Goal: Use online tool/utility: Utilize a website feature to perform a specific function

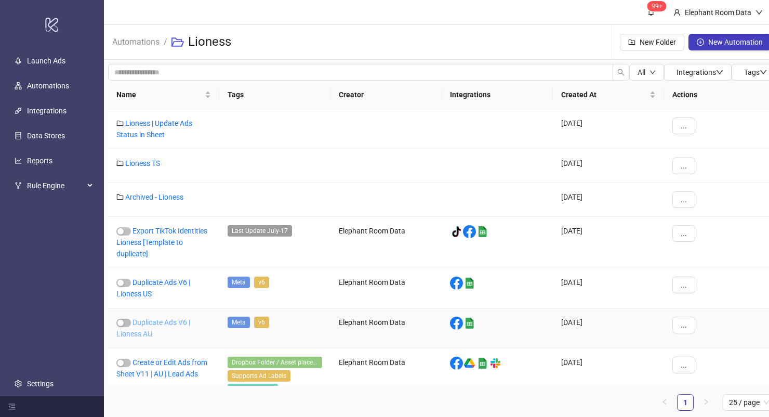
click at [177, 323] on link "Duplicate Ads V6 | Lioness AU" at bounding box center [153, 328] width 74 height 20
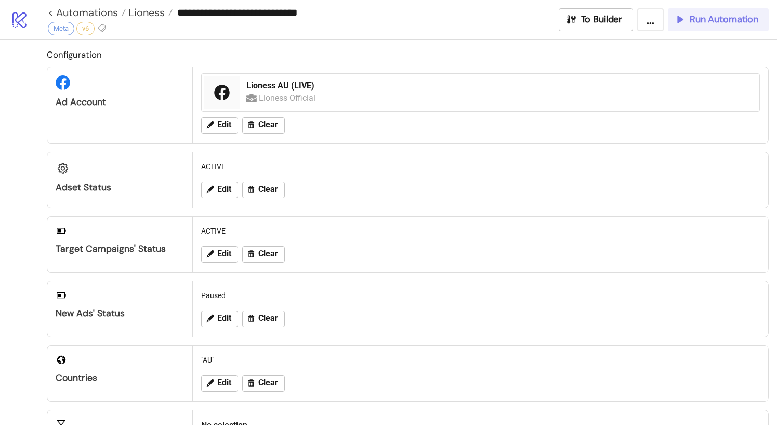
click at [685, 21] on icon "button" at bounding box center [679, 19] width 11 height 11
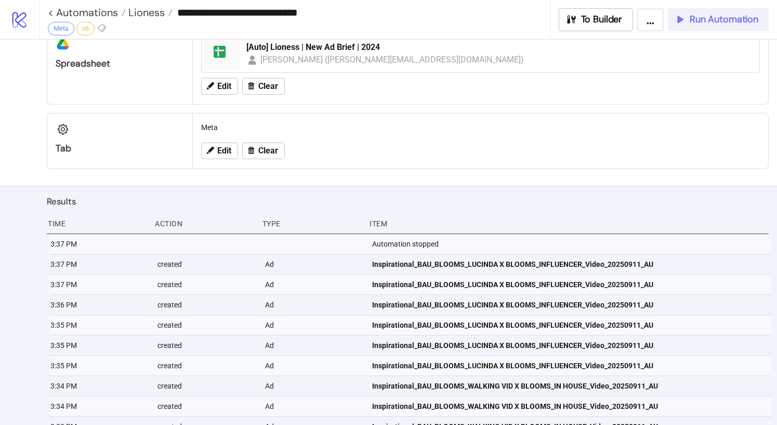
scroll to position [450, 0]
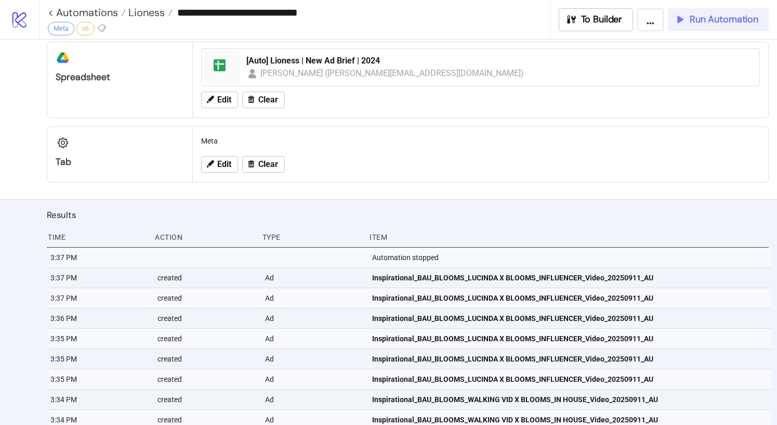
click at [704, 25] on span "Run Automation" at bounding box center [724, 20] width 69 height 12
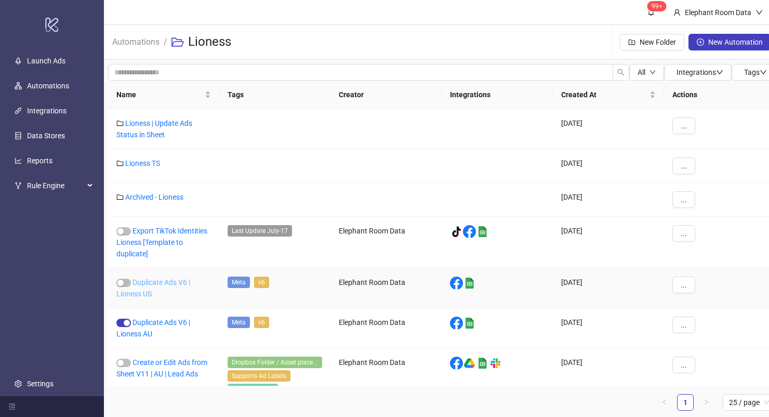
click at [168, 283] on link "Duplicate Ads V6 | Lioness US" at bounding box center [153, 288] width 74 height 20
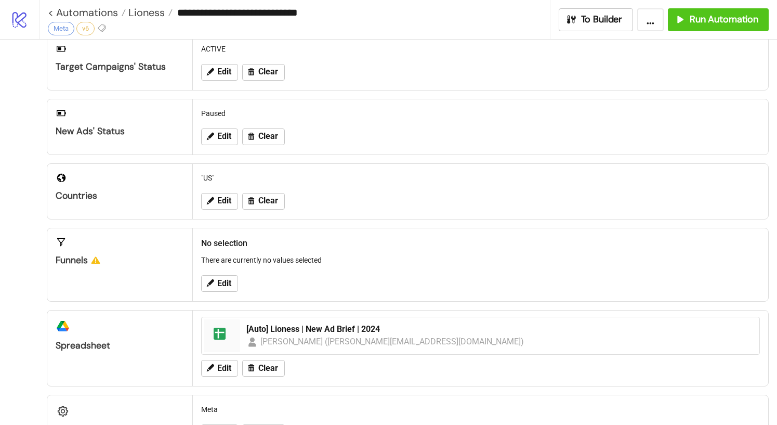
scroll to position [194, 0]
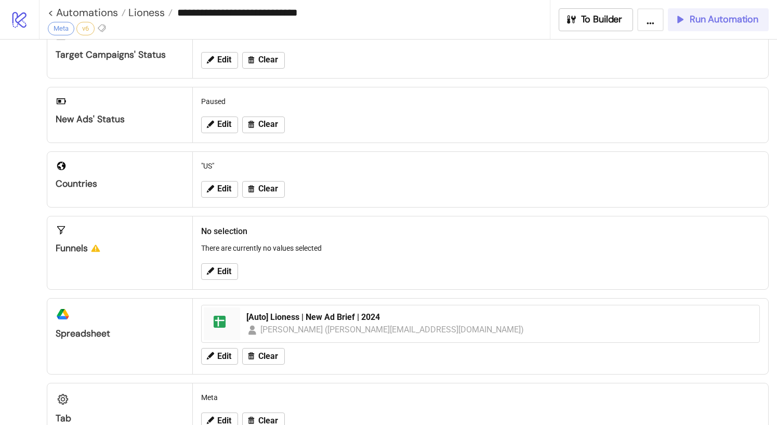
click at [711, 28] on button "Run Automation" at bounding box center [718, 19] width 101 height 23
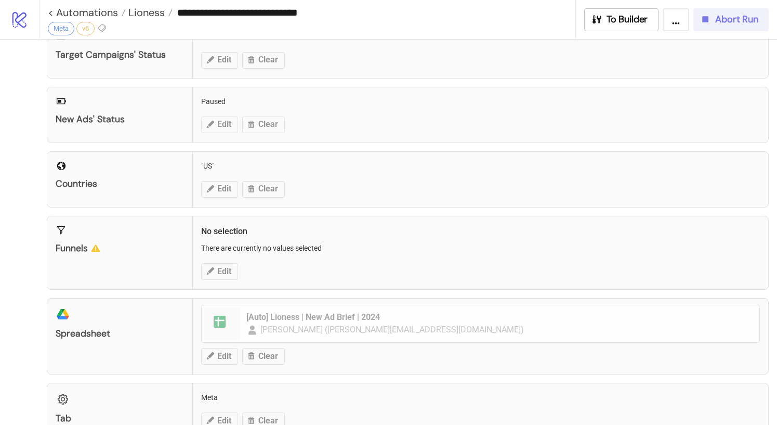
click at [715, 20] on span "Abort Run" at bounding box center [736, 20] width 43 height 12
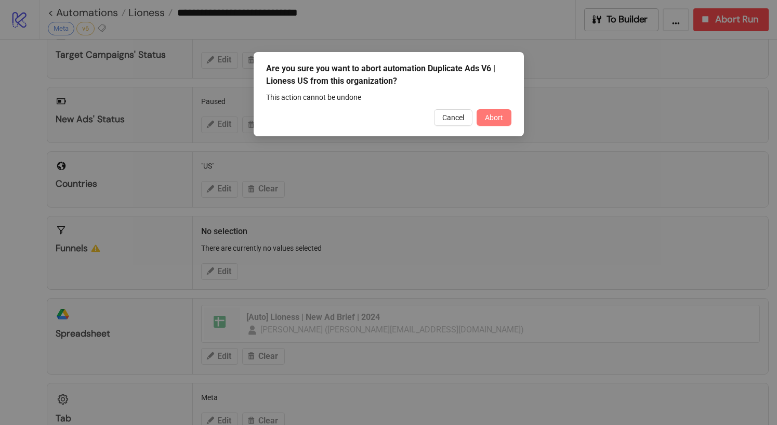
click at [505, 121] on button "Abort" at bounding box center [494, 117] width 35 height 17
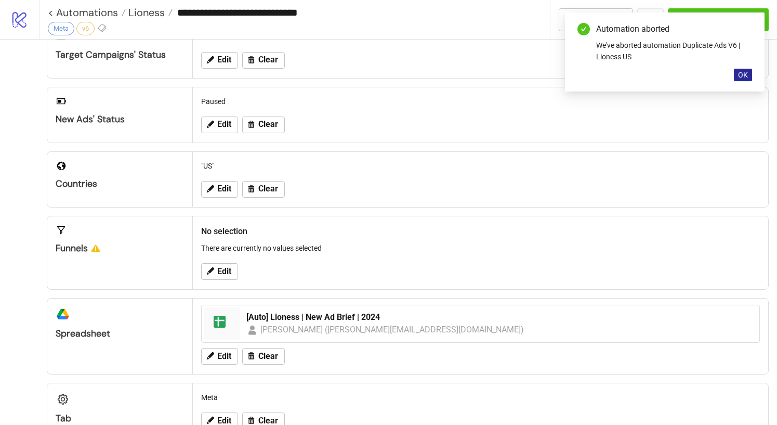
click at [742, 77] on span "OK" at bounding box center [743, 75] width 10 height 8
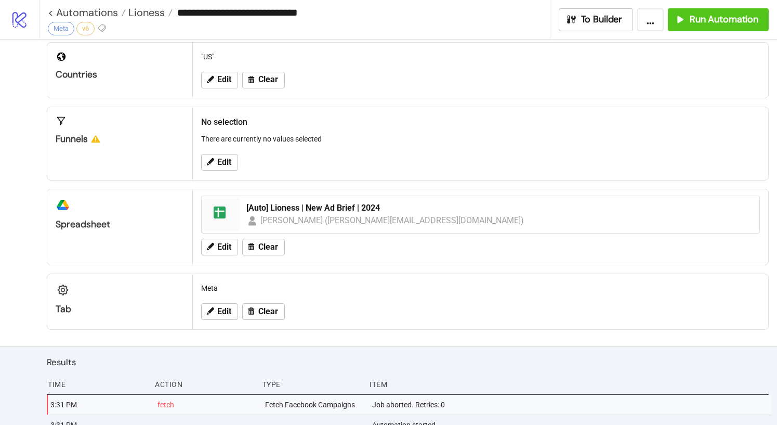
scroll to position [366, 0]
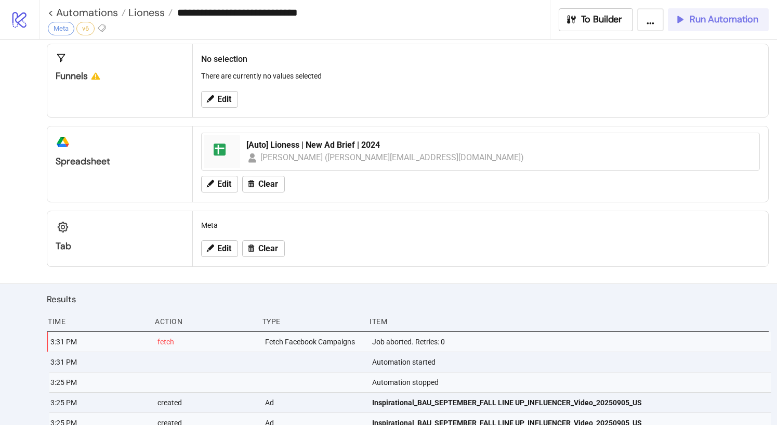
click at [717, 24] on span "Run Automation" at bounding box center [724, 20] width 69 height 12
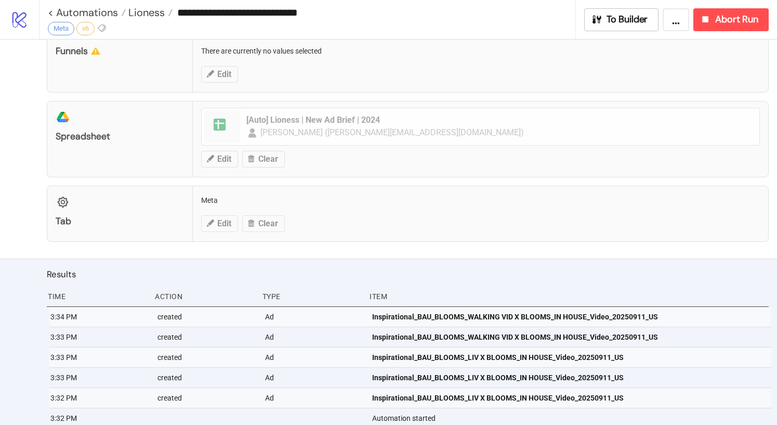
scroll to position [464, 0]
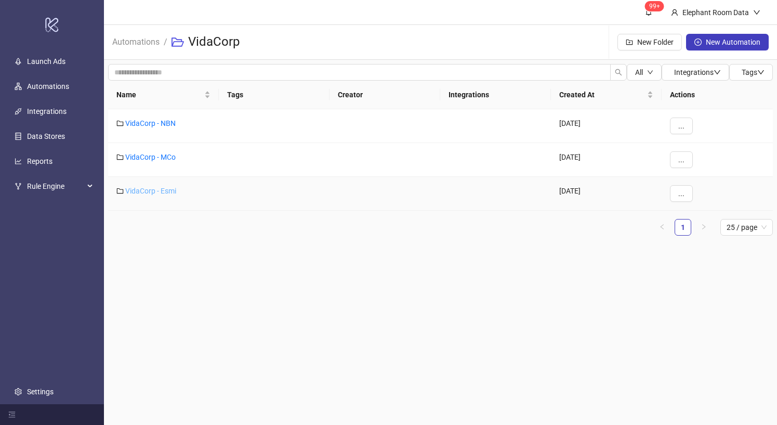
click at [161, 188] on link "VidaCorp - Esmi" at bounding box center [150, 191] width 51 height 8
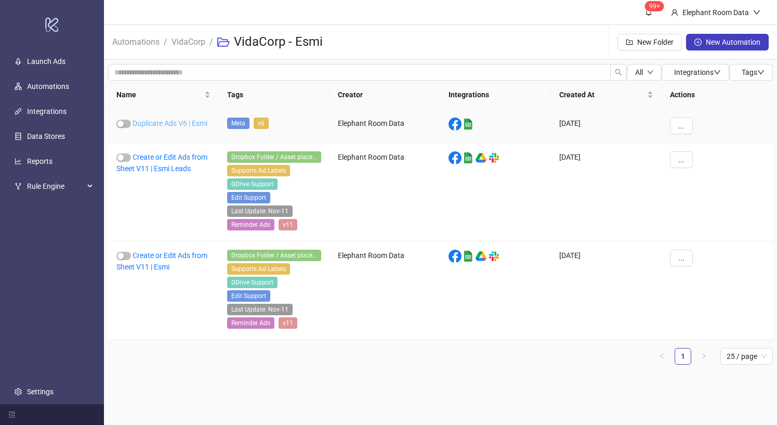
click at [179, 123] on link "Duplicate Ads V6 | Esmi" at bounding box center [170, 123] width 75 height 8
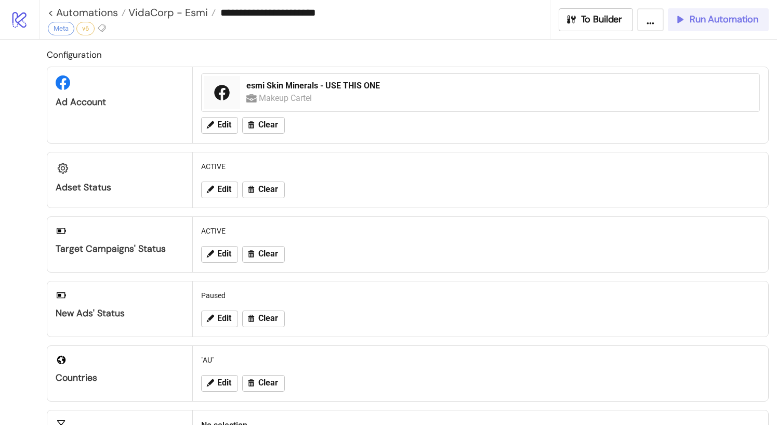
click at [717, 23] on span "Run Automation" at bounding box center [724, 20] width 69 height 12
click at [752, 23] on span "Run Automation" at bounding box center [724, 20] width 69 height 12
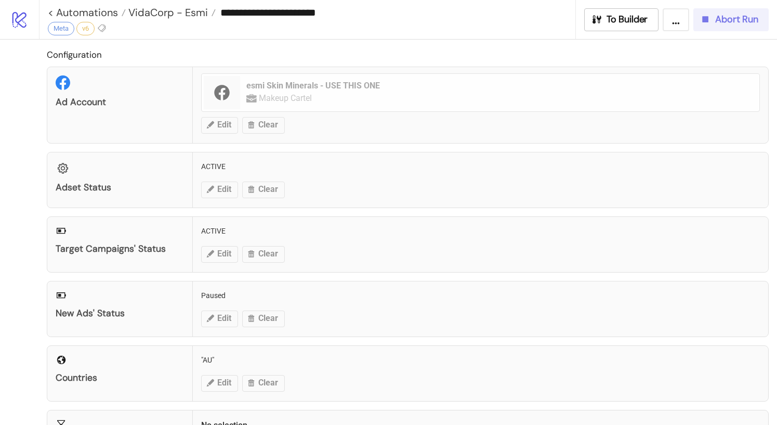
click at [703, 17] on icon "button" at bounding box center [706, 19] width 6 height 6
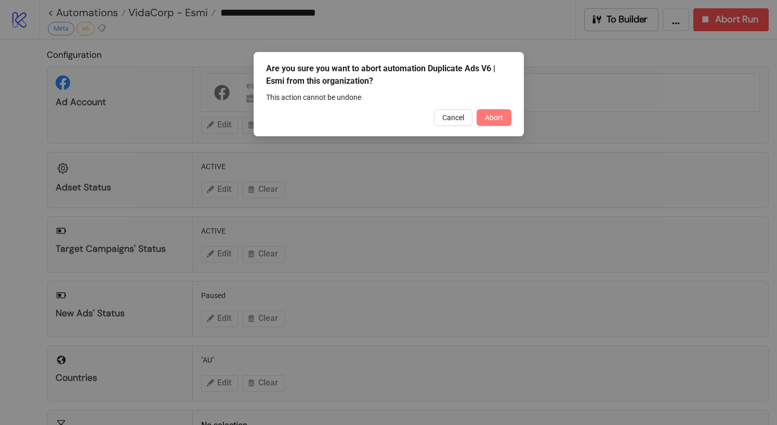
click at [502, 123] on button "Abort" at bounding box center [494, 117] width 35 height 17
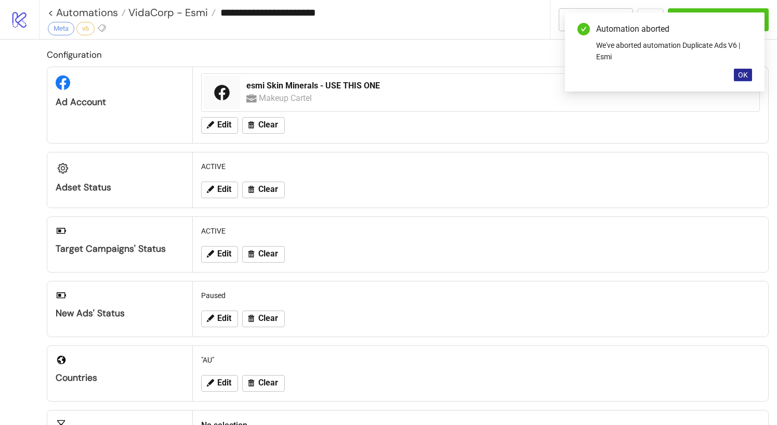
click at [749, 77] on button "OK" at bounding box center [743, 75] width 18 height 12
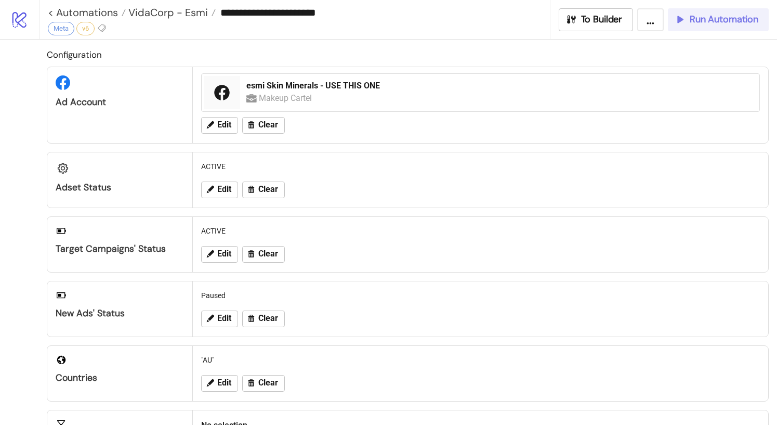
click at [743, 23] on span "Run Automation" at bounding box center [724, 20] width 69 height 12
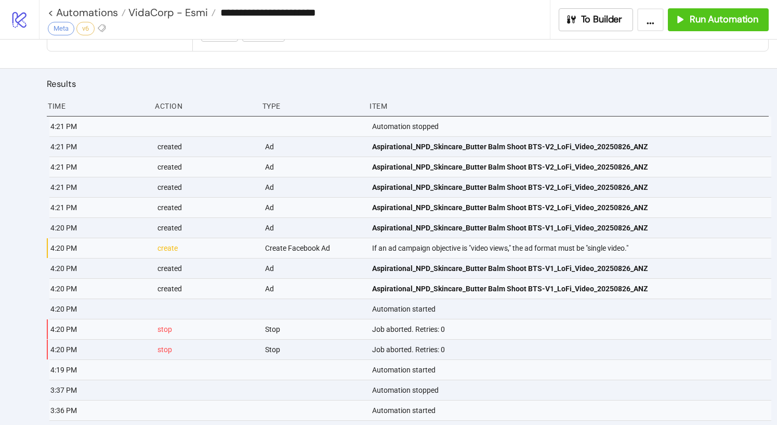
scroll to position [620, 0]
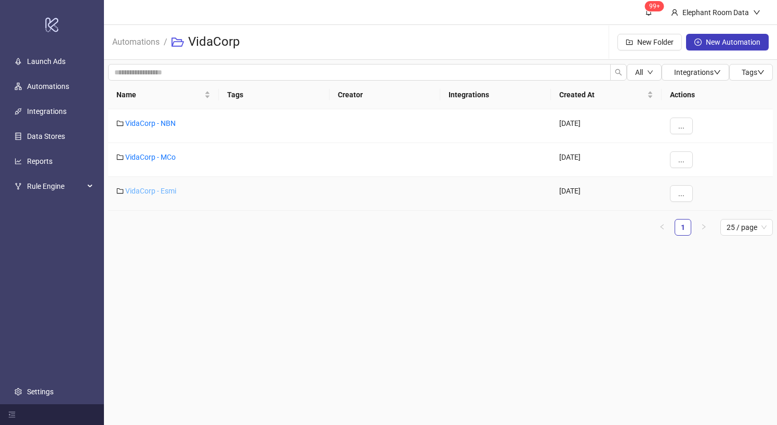
click at [154, 188] on link "VidaCorp - Esmi" at bounding box center [150, 191] width 51 height 8
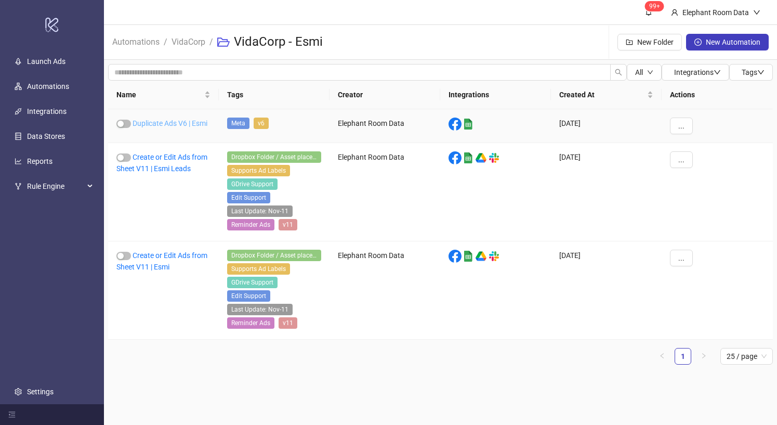
click at [162, 122] on link "Duplicate Ads V6 | Esmi" at bounding box center [170, 123] width 75 height 8
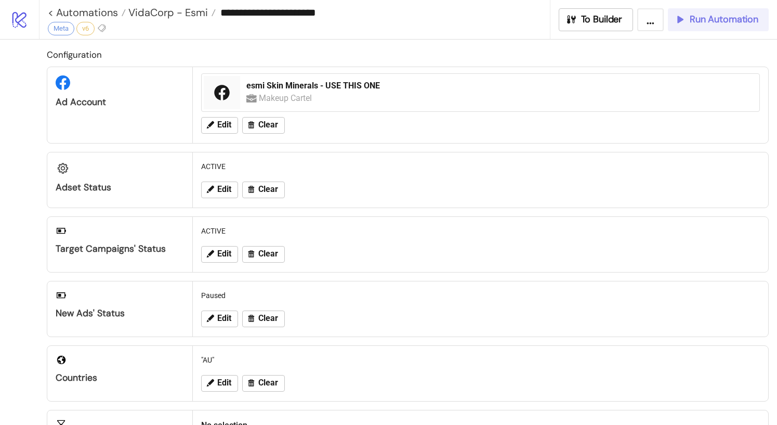
click at [698, 29] on button "Run Automation" at bounding box center [718, 19] width 101 height 23
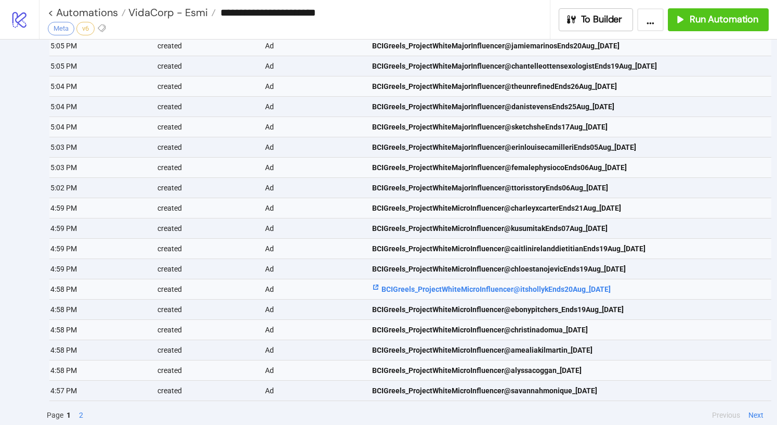
scroll to position [706, 0]
